Goal: Transaction & Acquisition: Purchase product/service

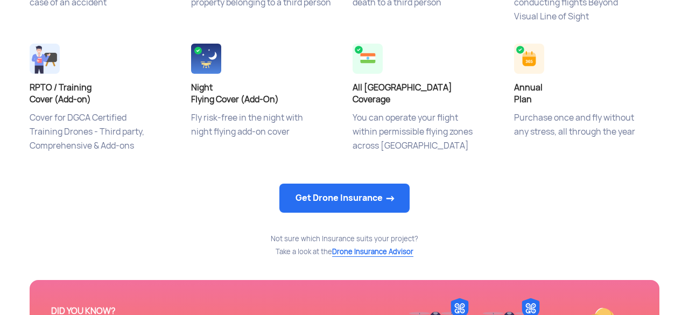
scroll to position [546, 0]
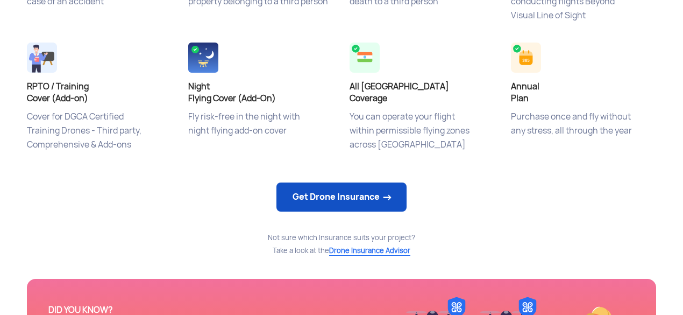
click at [295, 199] on link "Get Drone Insurance" at bounding box center [341, 196] width 130 height 29
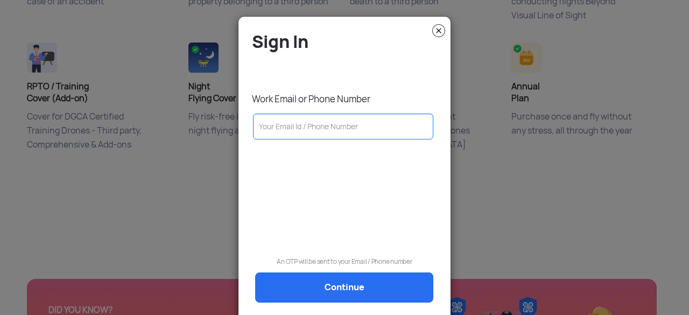
click at [277, 123] on input "text" at bounding box center [343, 126] width 180 height 26
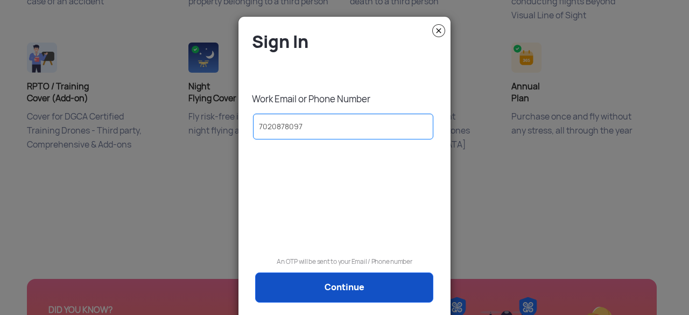
type input "7020878097"
click at [338, 286] on link "Continue" at bounding box center [344, 287] width 178 height 30
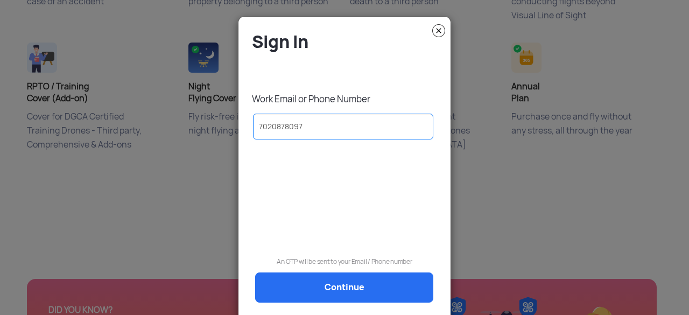
scroll to position [0, 0]
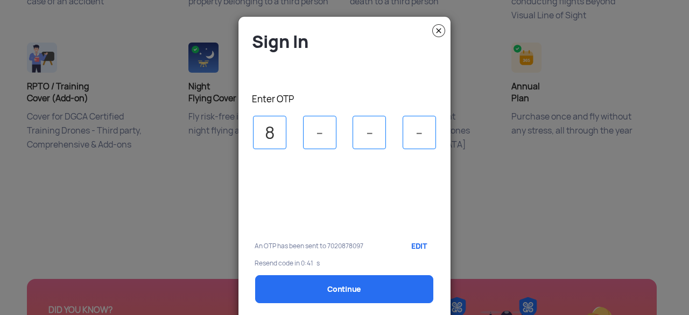
type input "8"
type input "6"
type input "1"
type input "6"
type input "1"
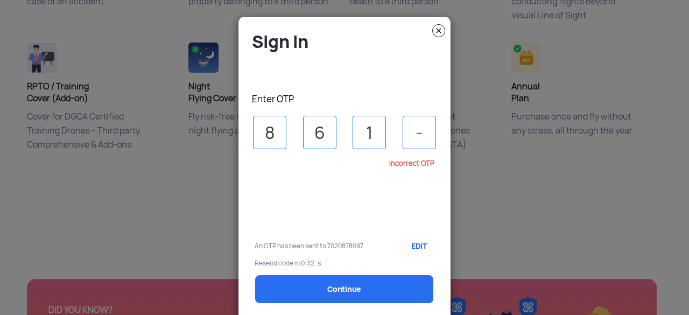
type input "5"
select select "1000000"
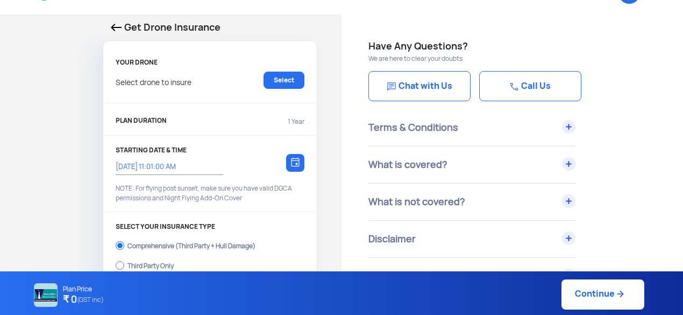
scroll to position [31, 0]
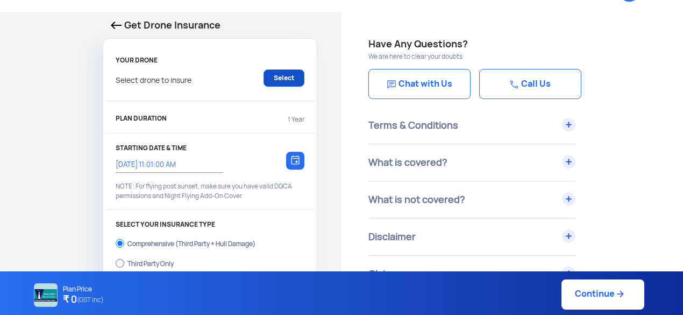
click at [280, 80] on link "Select" at bounding box center [284, 77] width 41 height 17
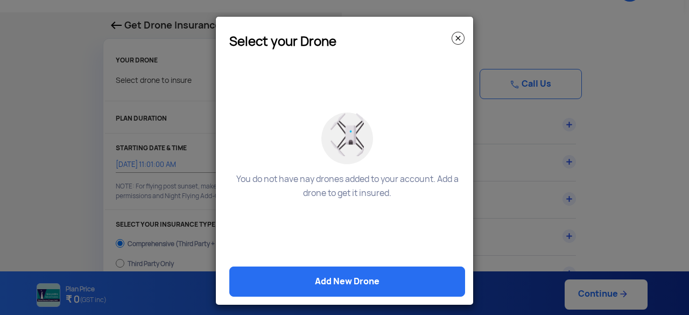
click at [453, 35] on img at bounding box center [457, 38] width 13 height 13
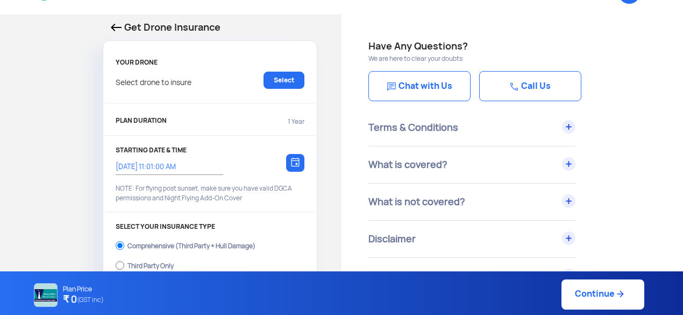
scroll to position [0, 0]
